Goal: Find specific page/section: Find specific page/section

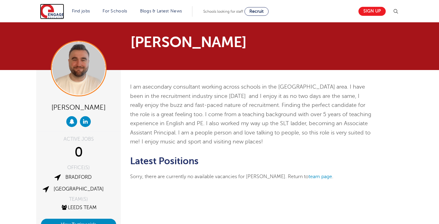
click at [64, 15] on img at bounding box center [52, 12] width 24 height 16
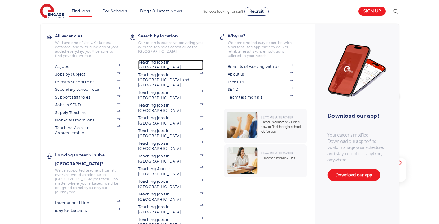
click at [156, 63] on link "Teaching jobs in [GEOGRAPHIC_DATA]" at bounding box center [170, 65] width 65 height 10
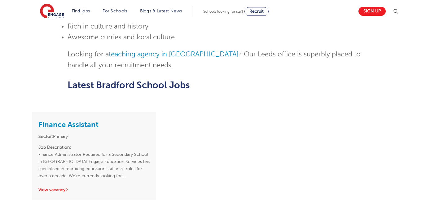
scroll to position [465, 0]
